Goal: Task Accomplishment & Management: Manage account settings

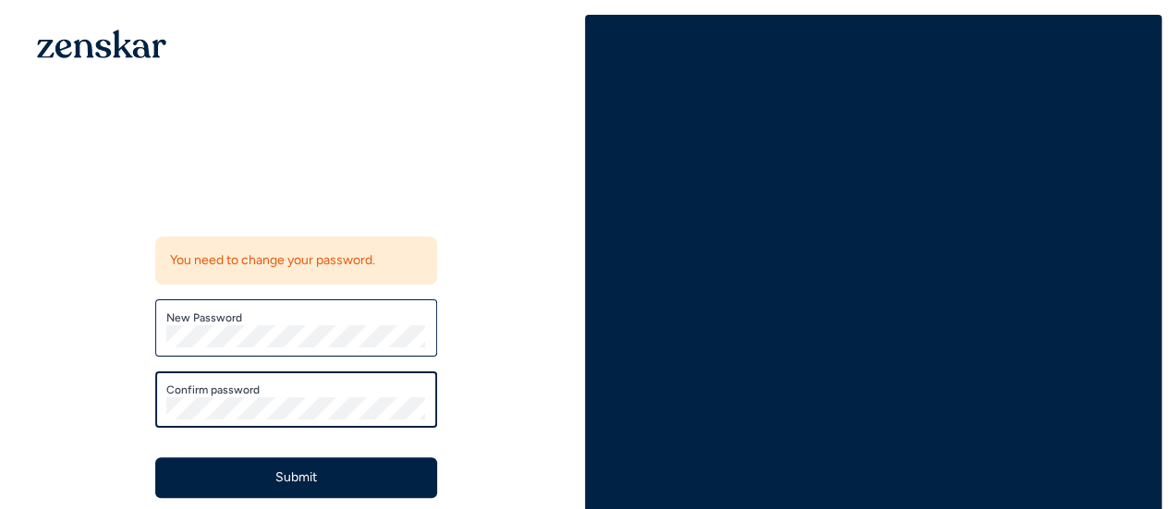
click at [155, 458] on button "Submit" at bounding box center [296, 478] width 282 height 41
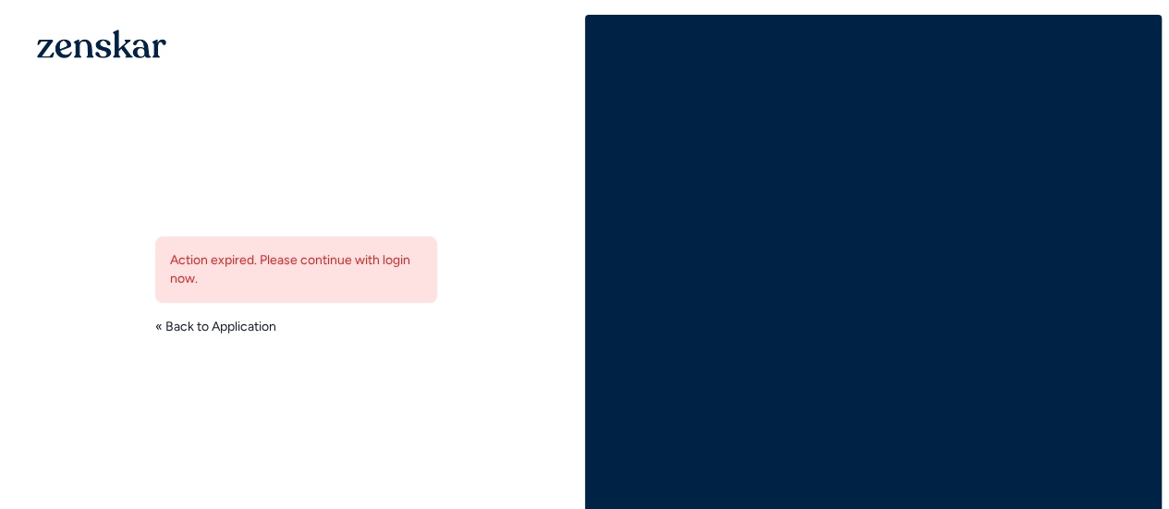
click at [196, 332] on link "« Back to Application" at bounding box center [215, 327] width 121 height 18
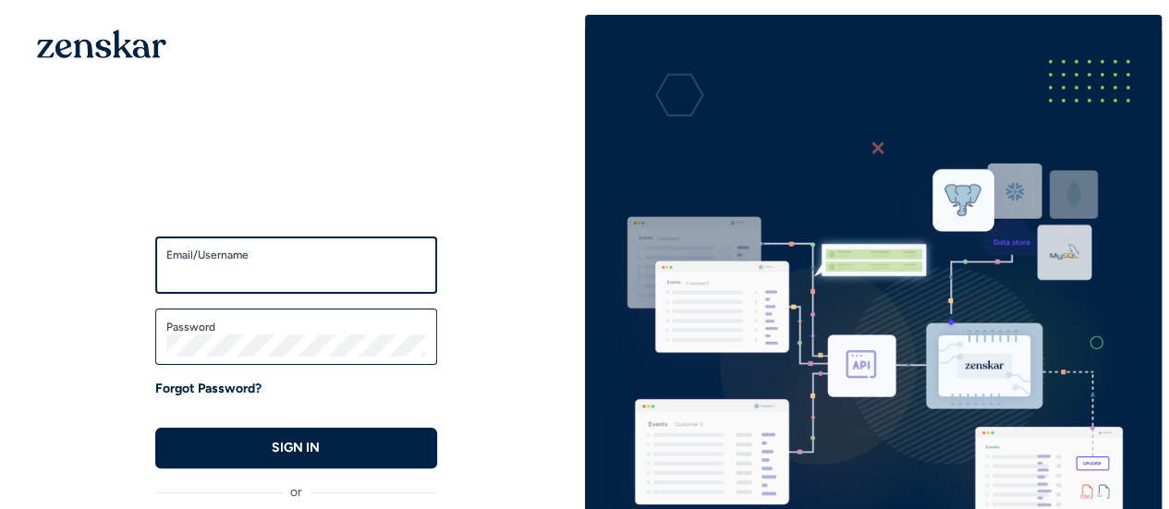
click at [246, 284] on input "Email/Username" at bounding box center [296, 274] width 260 height 22
type input "**********"
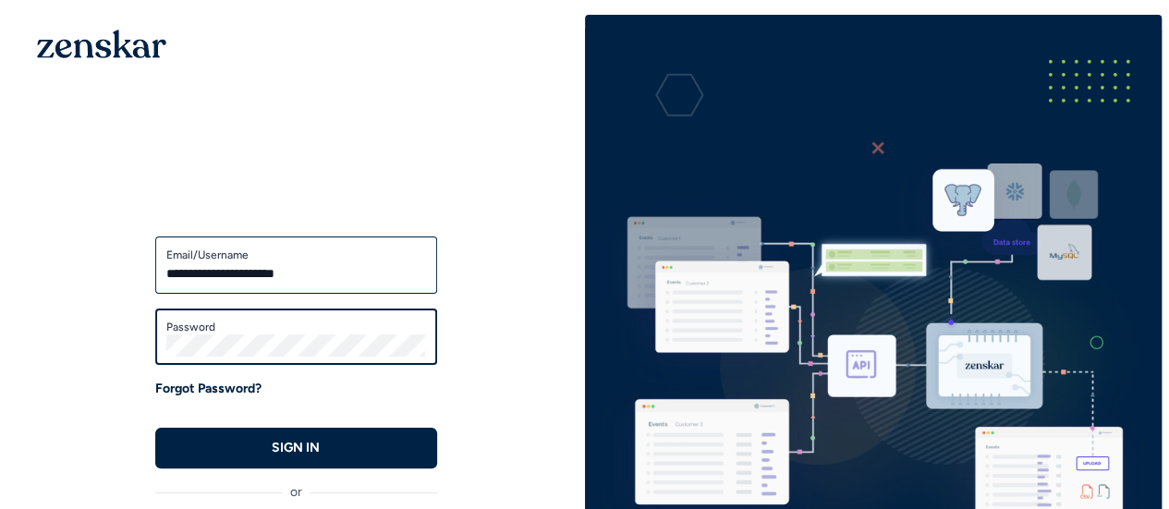
click at [155, 428] on button "SIGN IN" at bounding box center [296, 448] width 282 height 41
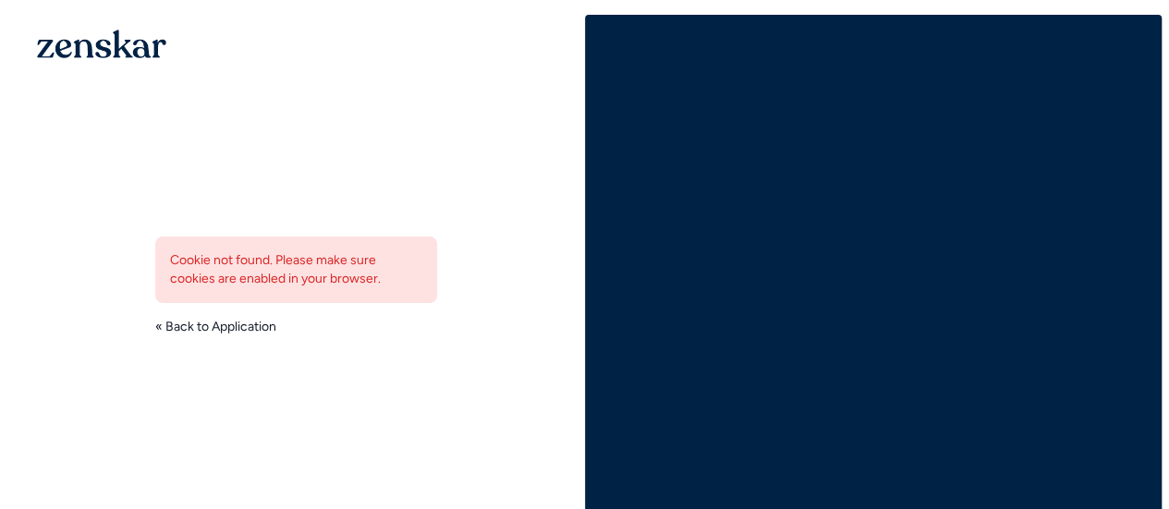
click at [228, 328] on link "« Back to Application" at bounding box center [215, 327] width 121 height 18
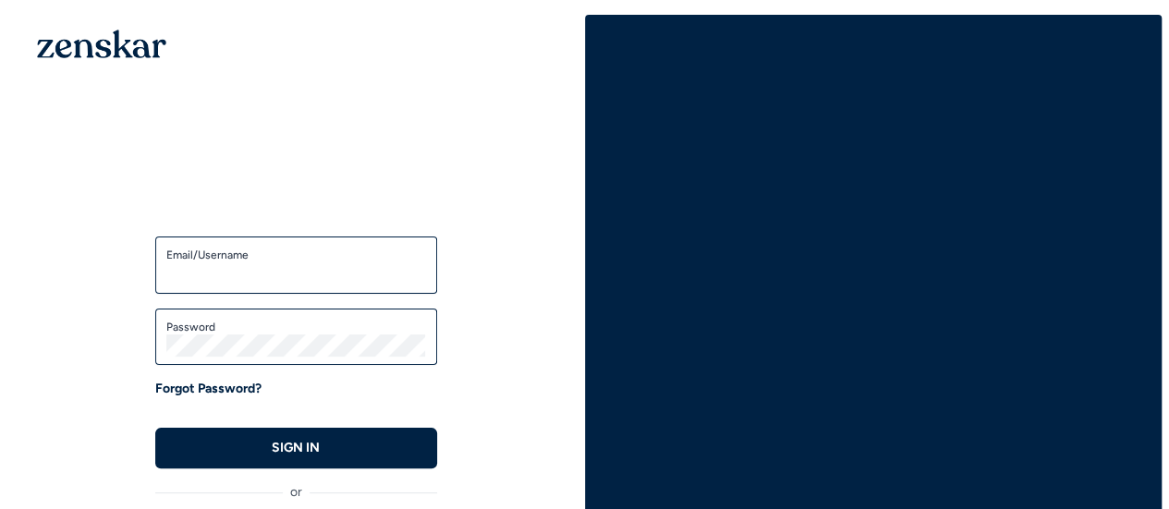
click at [301, 391] on div "Forgot Password?" at bounding box center [296, 389] width 282 height 18
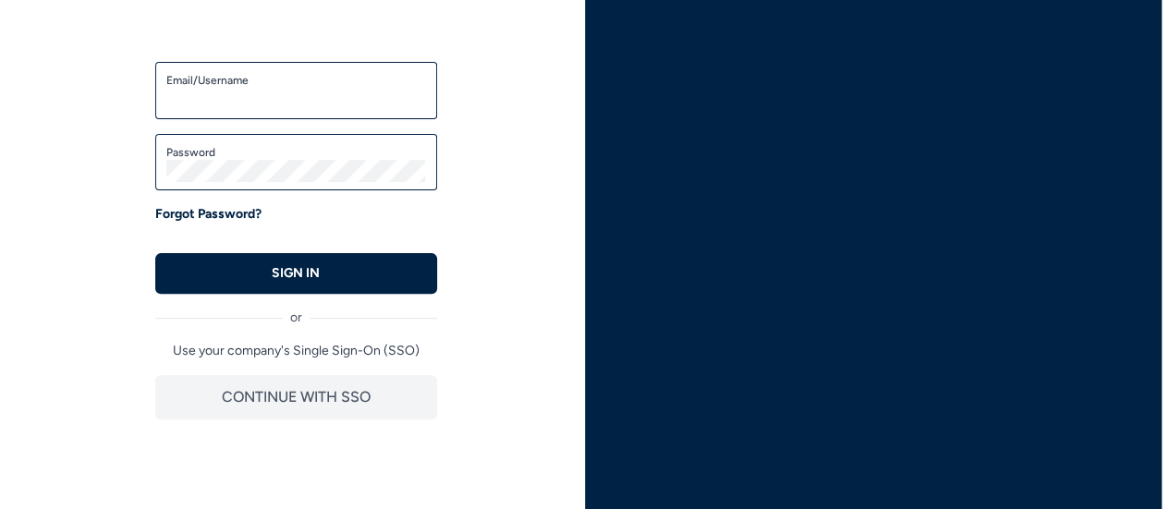
scroll to position [176, 0]
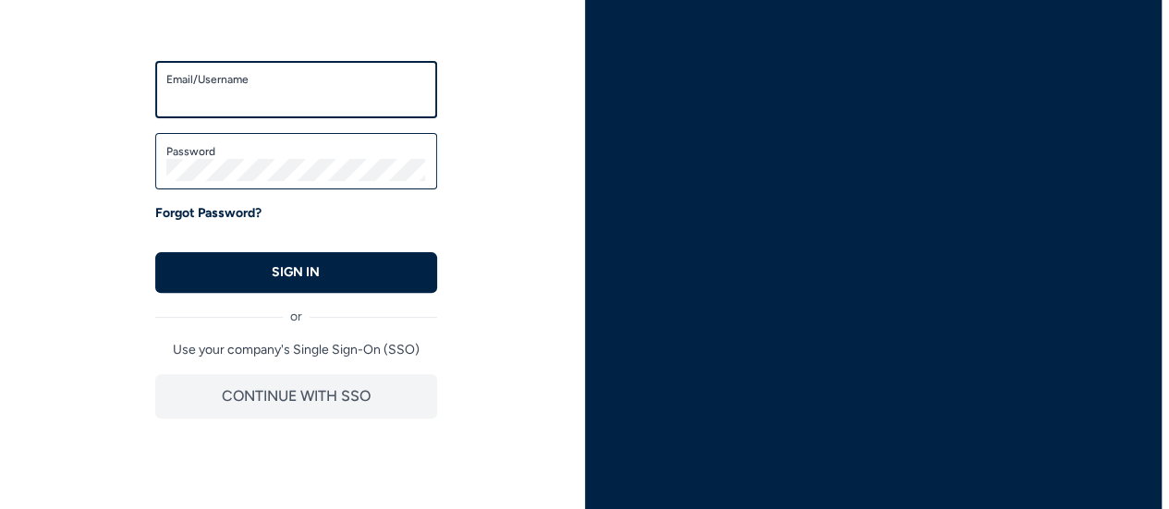
click at [270, 92] on input "Email/Username" at bounding box center [296, 98] width 260 height 22
type input "**********"
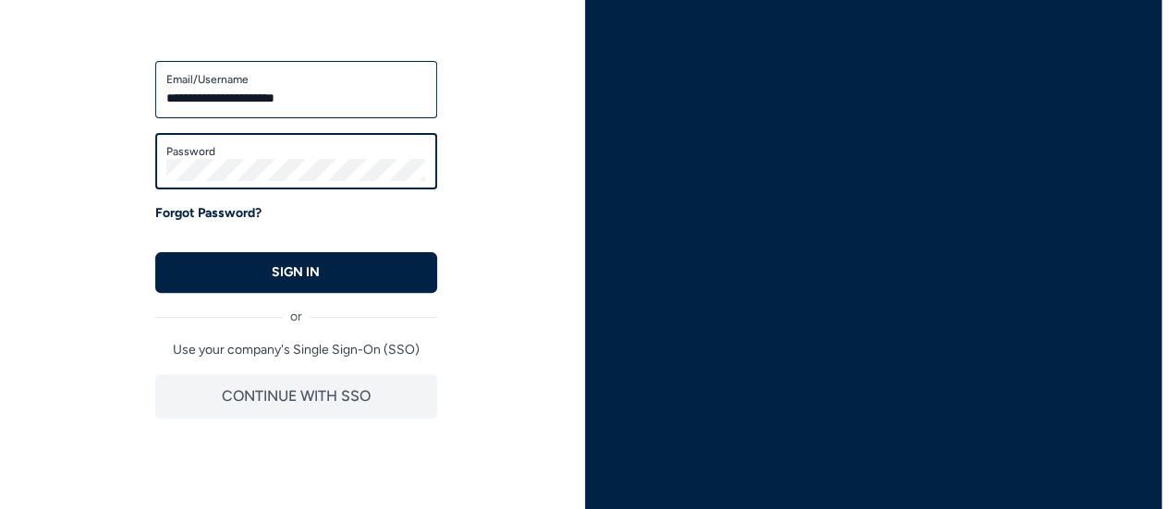
click at [155, 252] on button "SIGN IN" at bounding box center [296, 272] width 282 height 41
